Goal: Task Accomplishment & Management: Manage account settings

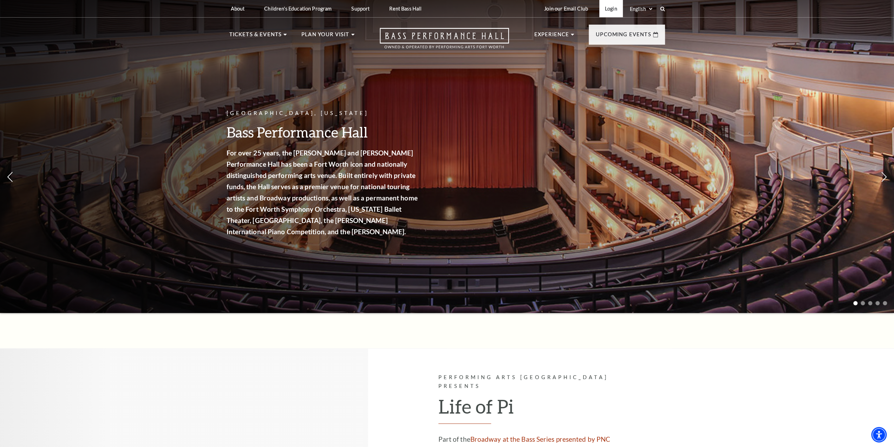
click at [609, 8] on link "Login" at bounding box center [611, 8] width 24 height 17
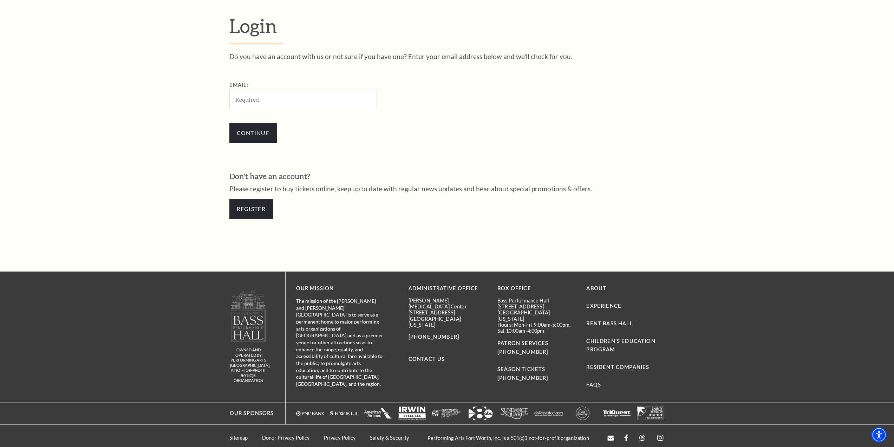
scroll to position [269, 0]
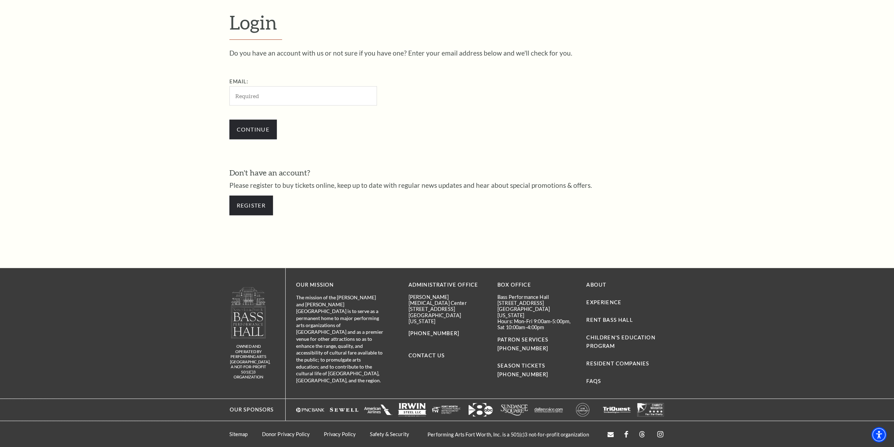
click at [264, 96] on input "Email:" at bounding box center [303, 95] width 148 height 19
type input "[EMAIL_ADDRESS][DOMAIN_NAME]"
click at [253, 134] on input "Continue" at bounding box center [252, 129] width 47 height 20
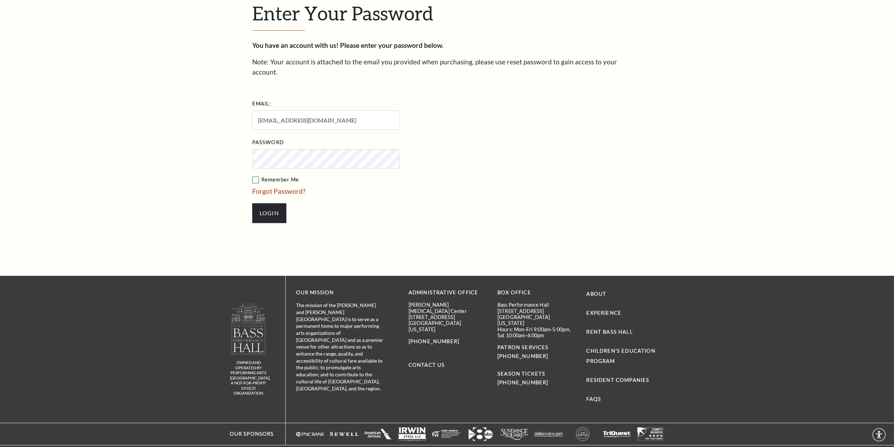
scroll to position [287, 0]
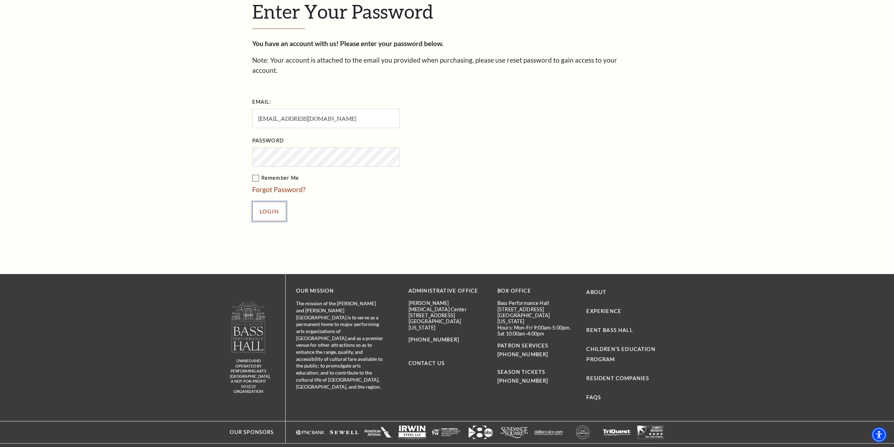
click at [271, 201] on input "Login" at bounding box center [269, 211] width 34 height 20
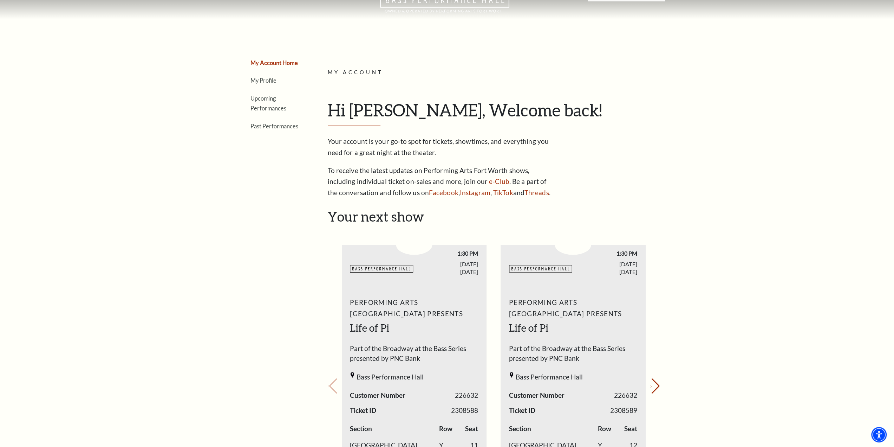
scroll to position [35, 0]
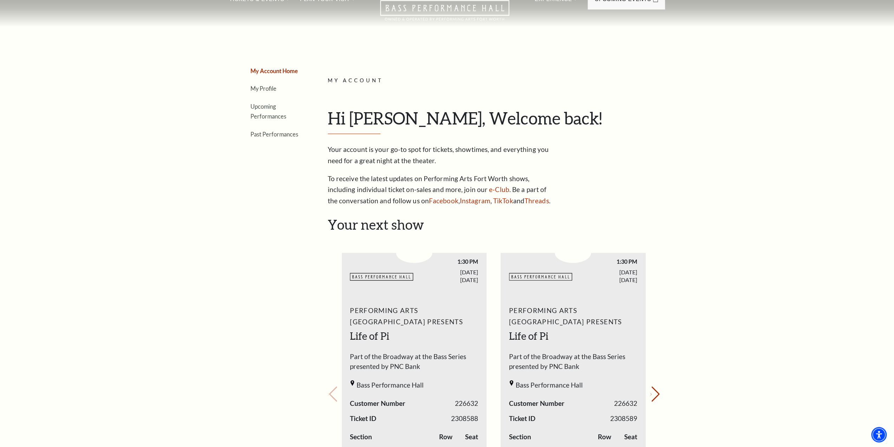
click at [263, 111] on li "Upcoming Performances" at bounding box center [276, 111] width 51 height 20
click at [261, 107] on link "Upcoming Performances" at bounding box center [269, 111] width 36 height 17
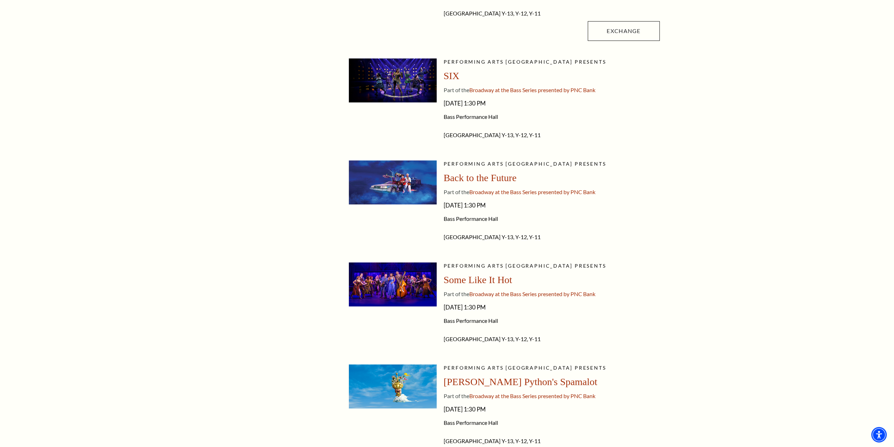
scroll to position [597, 0]
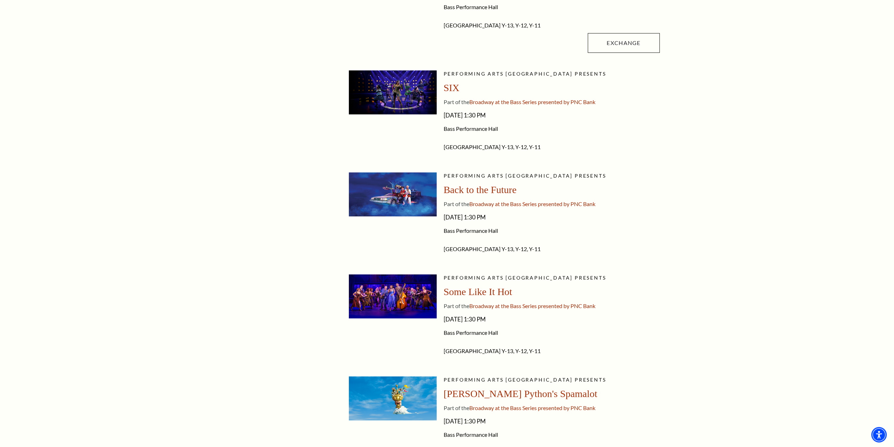
click at [408, 180] on img at bounding box center [393, 194] width 88 height 44
drag, startPoint x: 482, startPoint y: 174, endPoint x: 478, endPoint y: 182, distance: 10.1
click at [482, 174] on span "Performing Arts Fort Worth presents" at bounding box center [525, 176] width 163 height 6
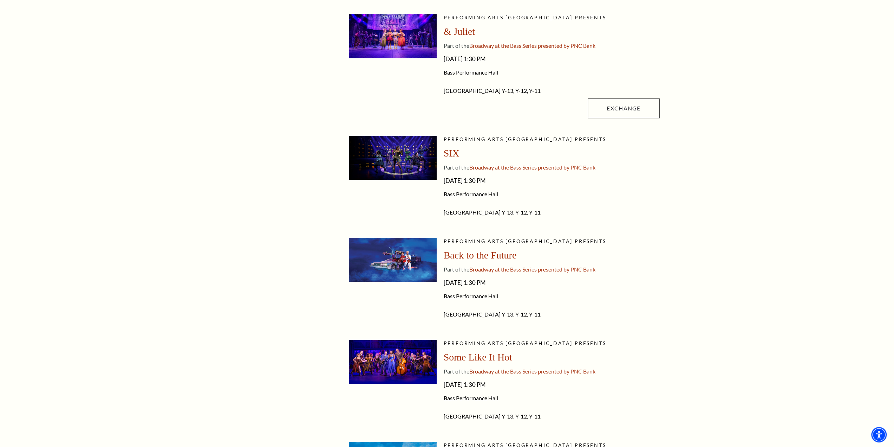
scroll to position [527, 0]
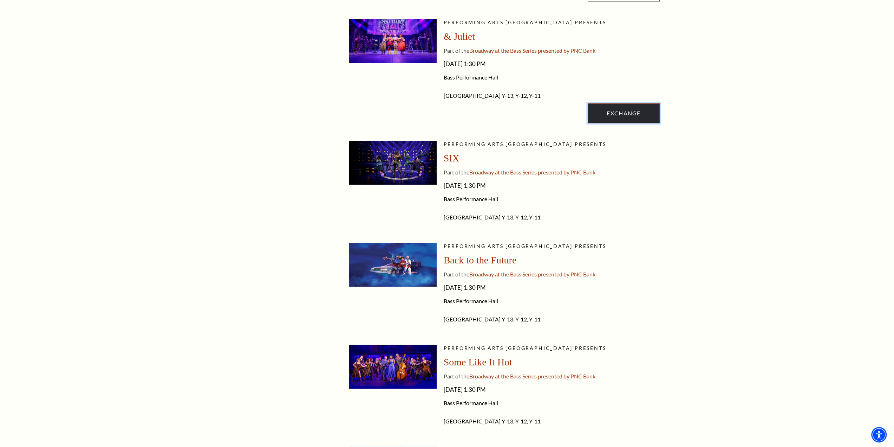
click at [623, 115] on link "Exchange" at bounding box center [624, 113] width 72 height 20
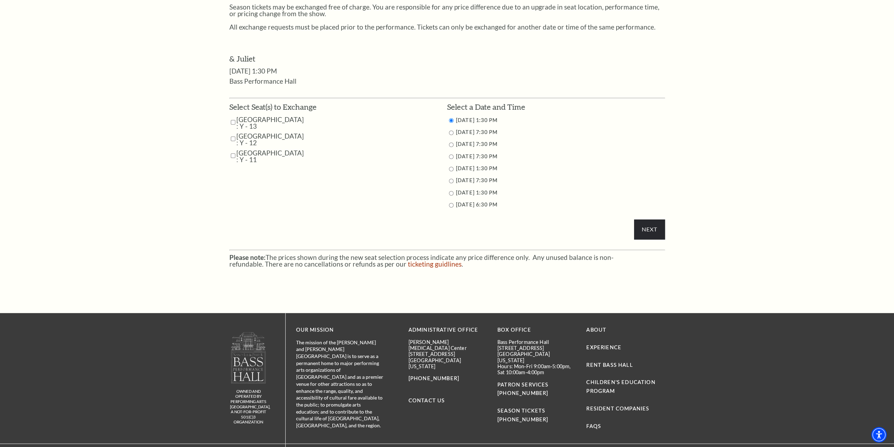
scroll to position [410, 0]
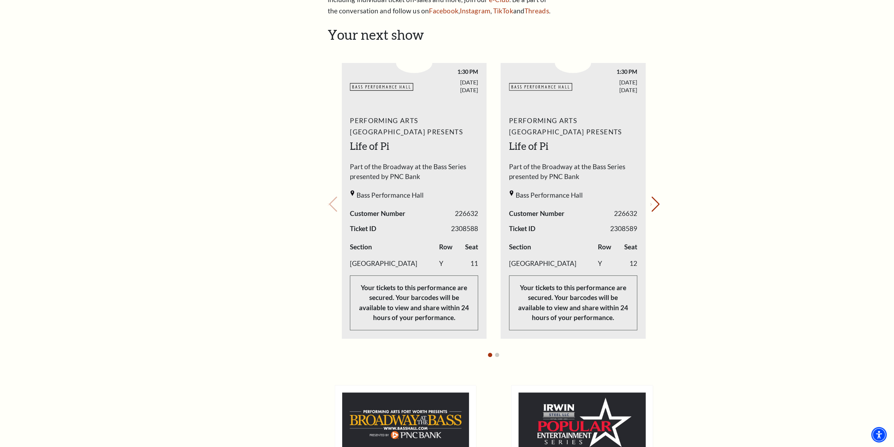
scroll to position [63, 0]
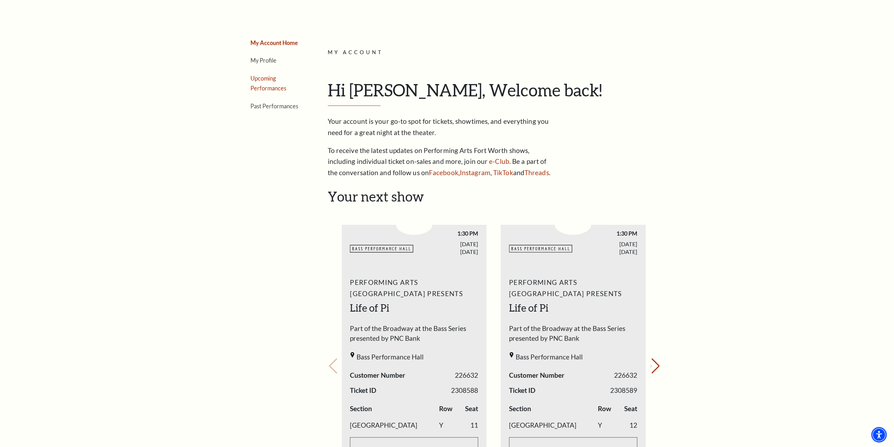
click at [269, 87] on link "Upcoming Performances" at bounding box center [269, 83] width 36 height 17
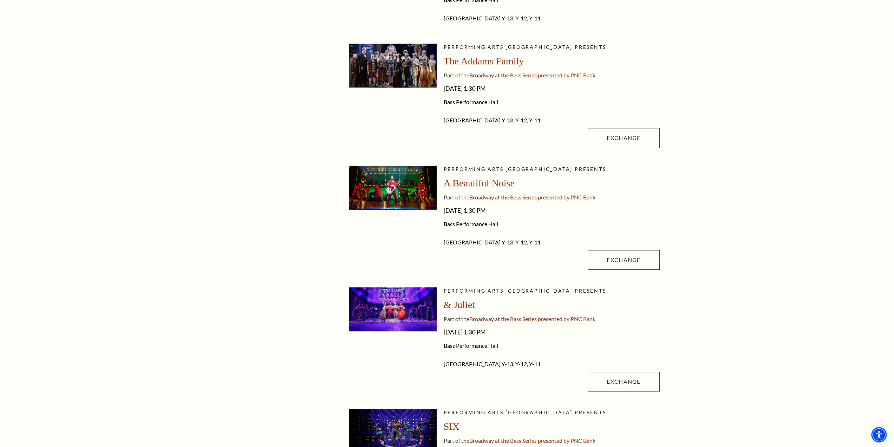
scroll to position [274, 0]
